Goal: Task Accomplishment & Management: Manage account settings

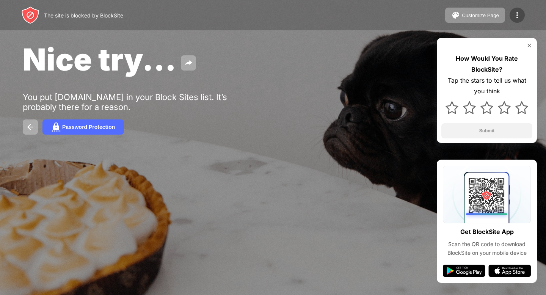
click at [513, 15] on div at bounding box center [517, 15] width 15 height 15
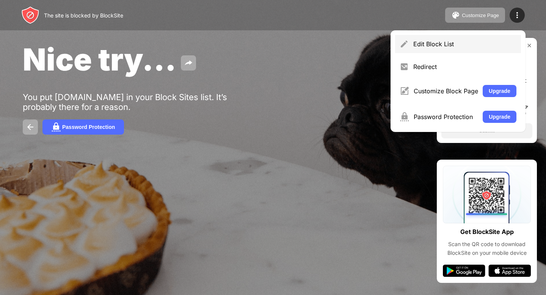
click at [441, 45] on div "Edit Block List" at bounding box center [465, 44] width 103 height 8
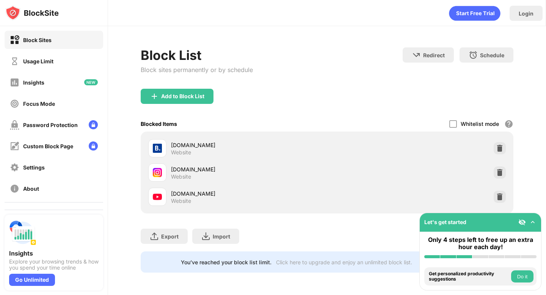
click at [499, 190] on div "youtube.com Website" at bounding box center [326, 197] width 363 height 24
click at [502, 193] on img at bounding box center [500, 197] width 8 height 8
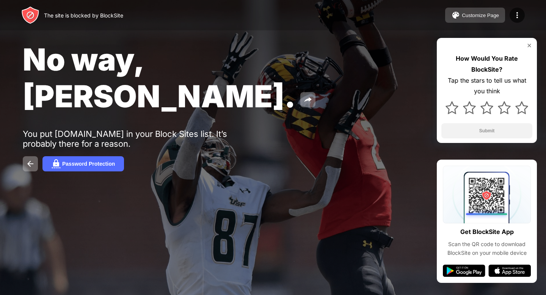
click at [491, 14] on div "Customize Page" at bounding box center [480, 16] width 37 height 6
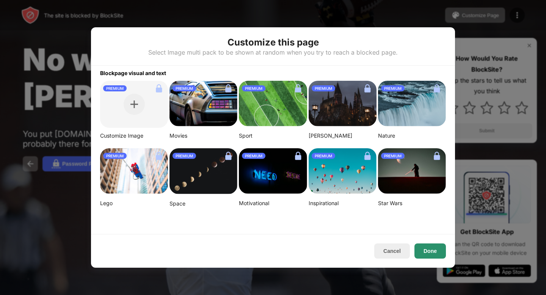
click at [432, 252] on button "Done" at bounding box center [430, 251] width 31 height 15
